Goal: Information Seeking & Learning: Learn about a topic

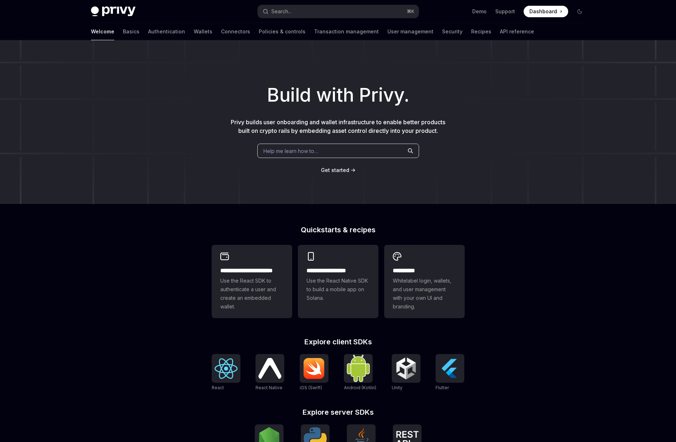
click at [307, 97] on h1 "Build with Privy." at bounding box center [338, 95] width 653 height 28
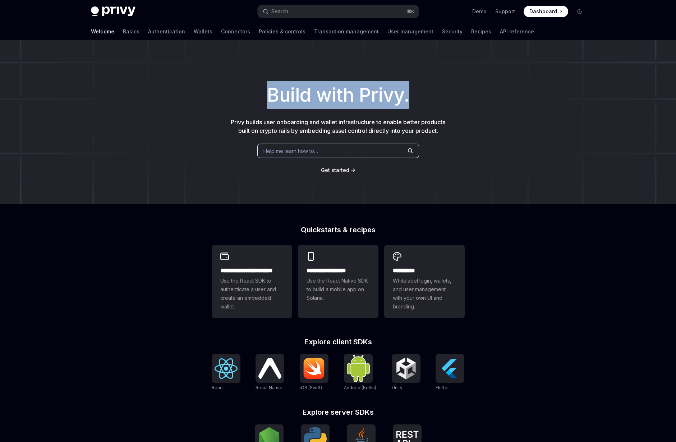
click at [307, 97] on h1 "Build with Privy." at bounding box center [338, 95] width 653 height 28
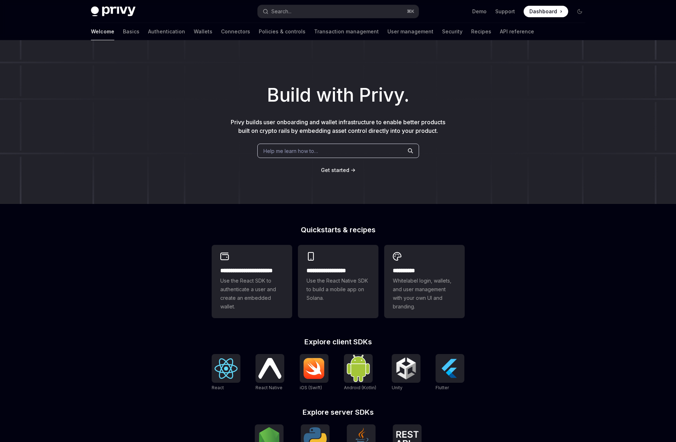
click at [306, 155] on div "Help me learn how to…" at bounding box center [338, 151] width 162 height 14
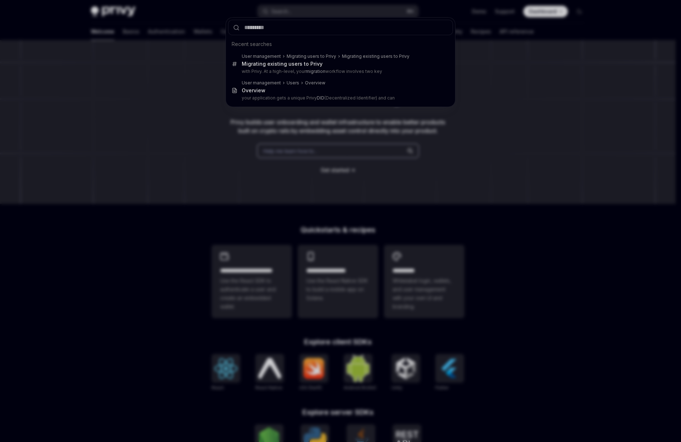
click at [306, 154] on div "Recent searches User management Migrating users to Privy Migrating existing use…" at bounding box center [340, 221] width 681 height 442
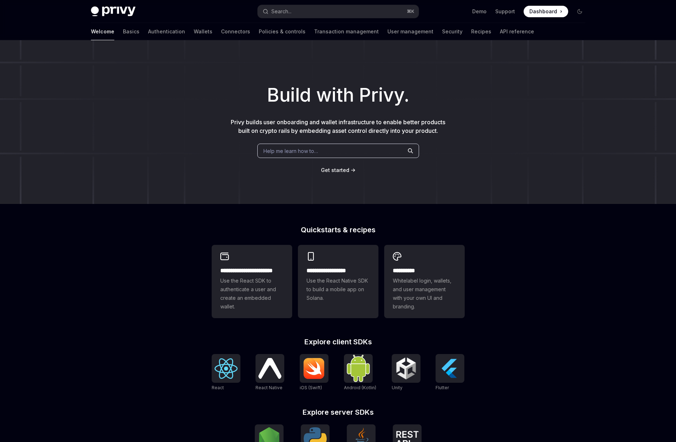
click at [339, 174] on link "Get started" at bounding box center [335, 170] width 28 height 7
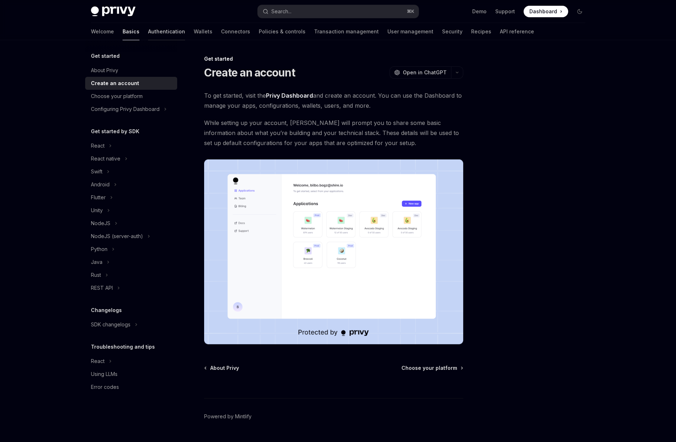
click at [148, 32] on link "Authentication" at bounding box center [166, 31] width 37 height 17
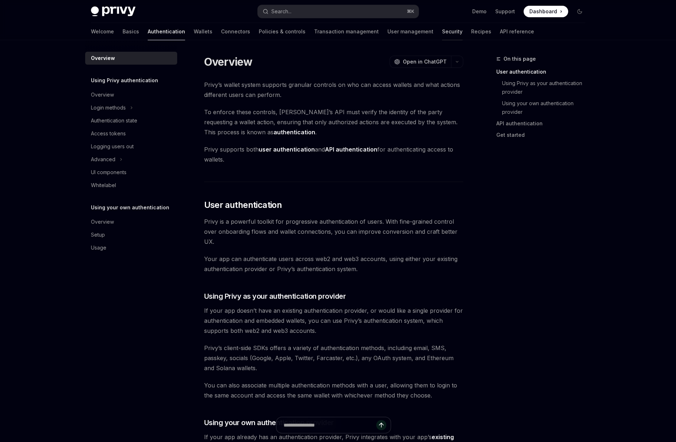
click at [442, 33] on link "Security" at bounding box center [452, 31] width 20 height 17
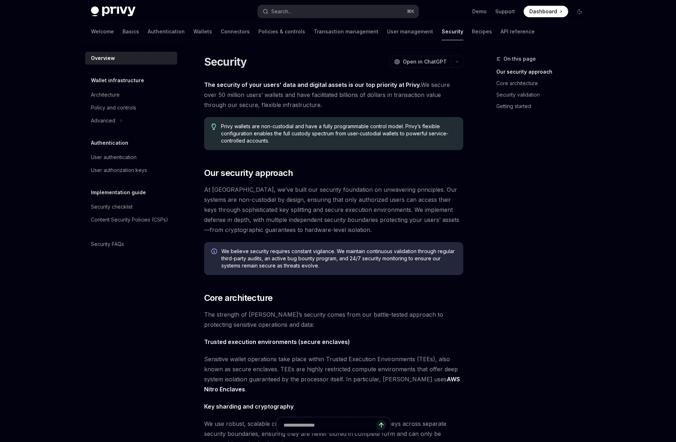
click at [453, 28] on div "Welcome Basics Authentication Wallets Connectors Policies & controls Transactio…" at bounding box center [313, 31] width 444 height 17
type textarea "*"
